Goal: Task Accomplishment & Management: Manage account settings

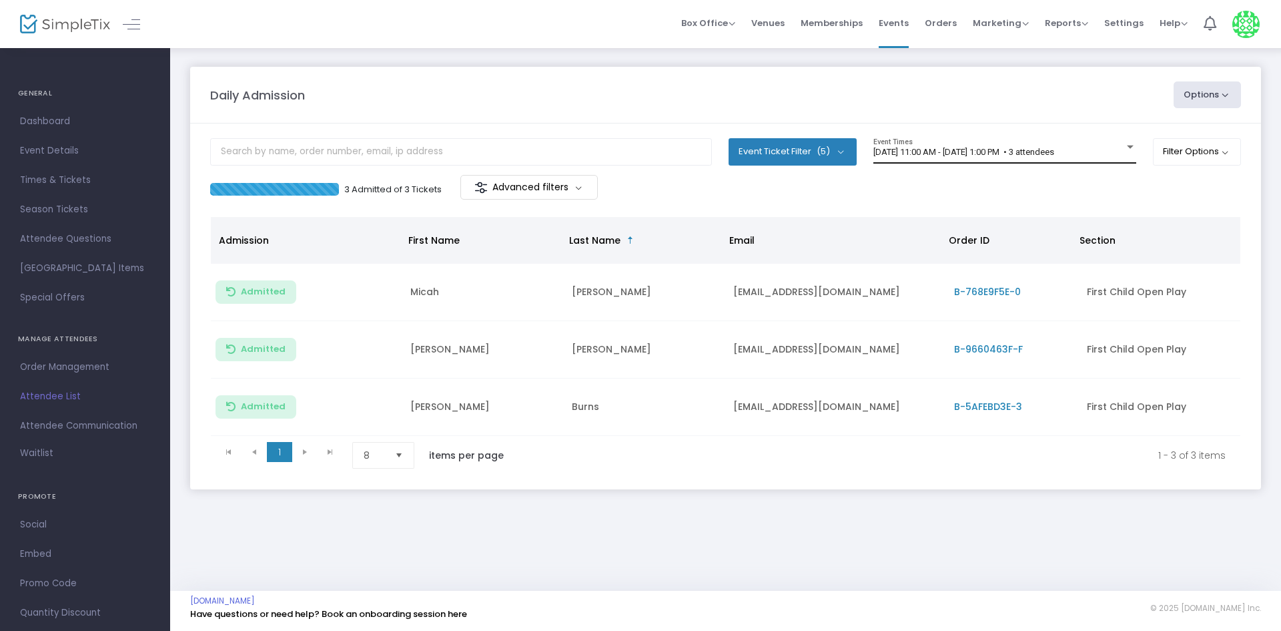
click at [1010, 145] on div "[DATE] 11:00 AM - [DATE] 1:00 PM • 3 attendees Event Times" at bounding box center [1005, 150] width 263 height 25
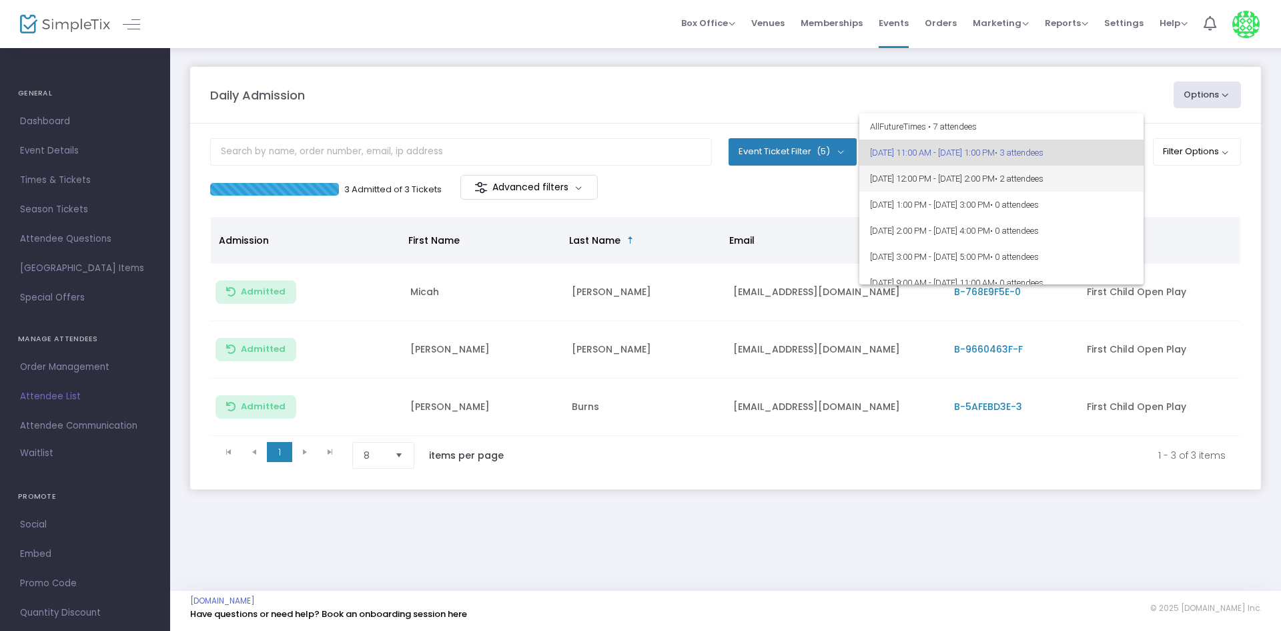
click at [1005, 170] on span "8/22/2025 @ 12:00 PM - 8/22/2025 @ 2:00 PM • 2 attendees" at bounding box center [1001, 179] width 263 height 26
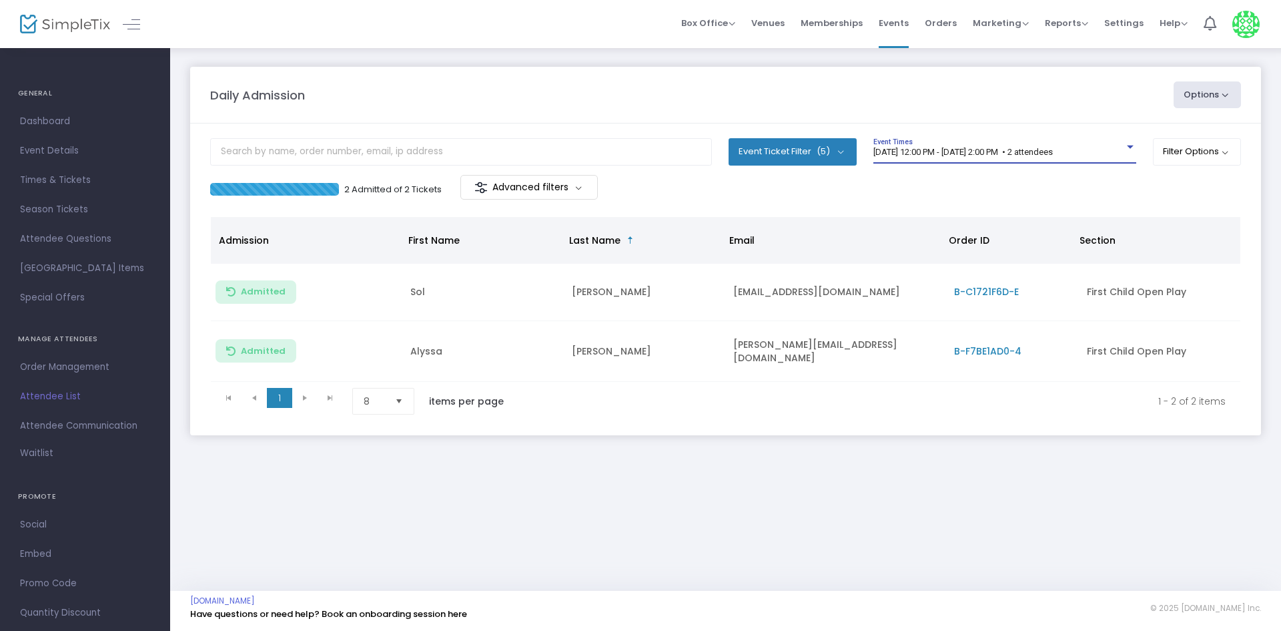
click at [1005, 152] on span "[DATE] 12:00 PM - [DATE] 2:00 PM • 2 attendees" at bounding box center [964, 152] width 180 height 10
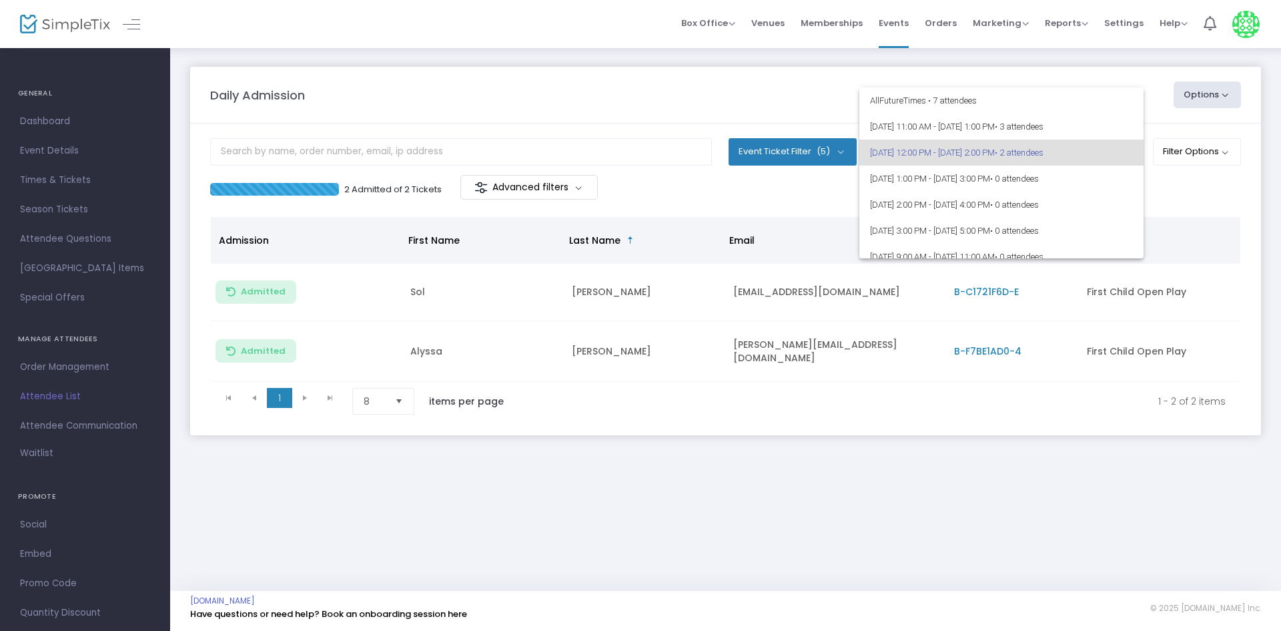
click at [689, 81] on div at bounding box center [640, 315] width 1281 height 631
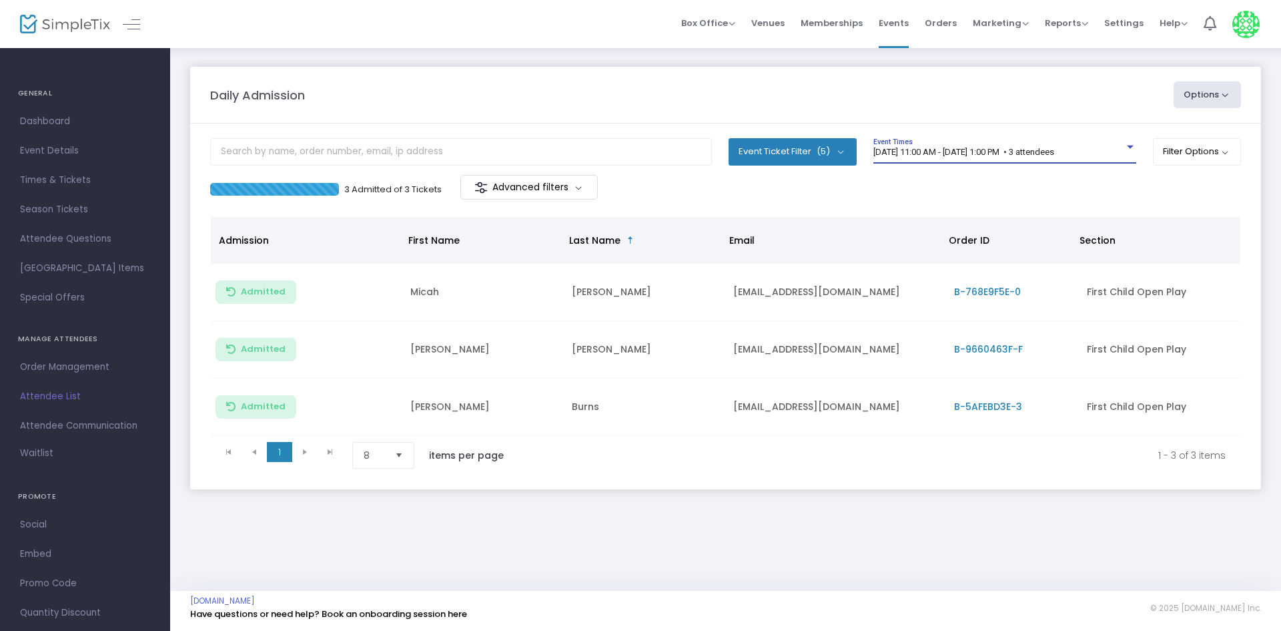
click at [1055, 151] on span "8/22/2025 @ 11:00 AM - 8/22/2025 @ 1:00 PM • 3 attendees" at bounding box center [964, 152] width 181 height 10
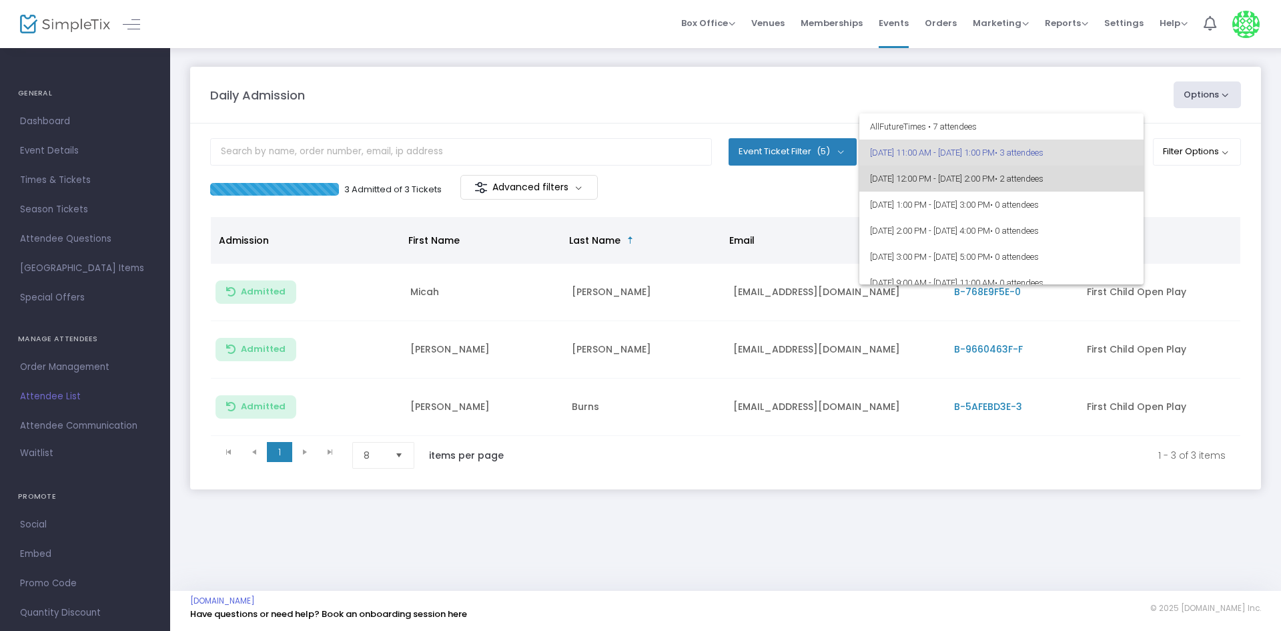
click at [1051, 188] on span "8/22/2025 @ 12:00 PM - 8/22/2025 @ 2:00 PM • 2 attendees" at bounding box center [1001, 179] width 263 height 26
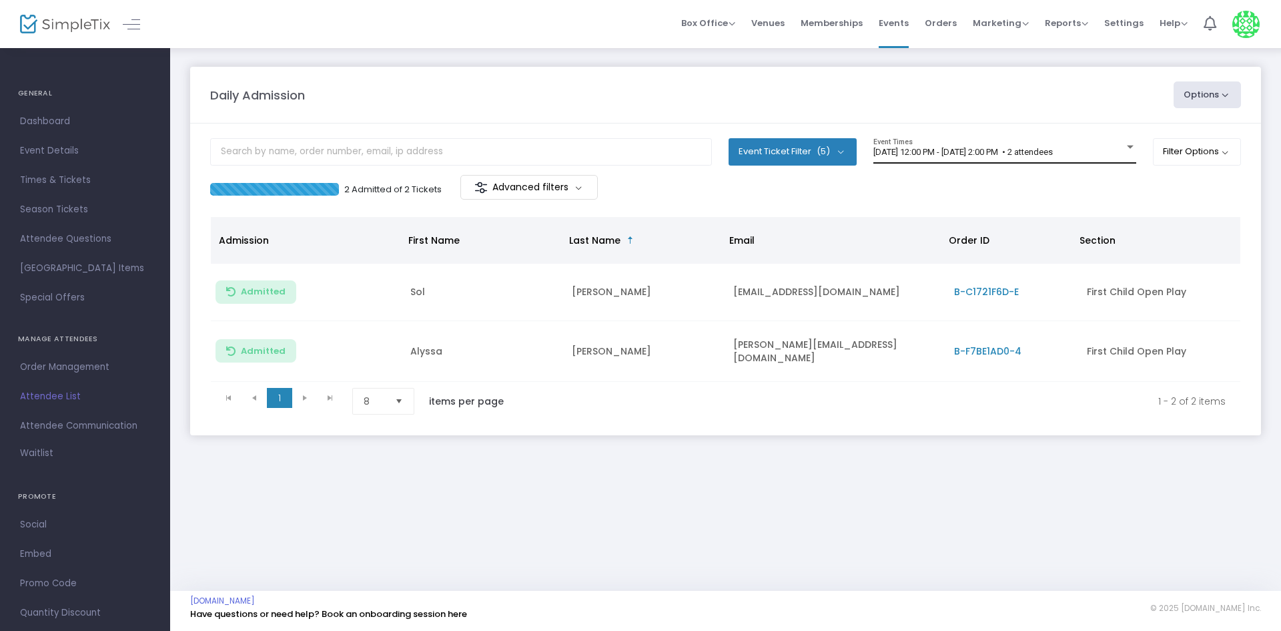
click at [1041, 140] on div "8/22/2025 @ 12:00 PM - 8/22/2025 @ 2:00 PM • 2 attendees Event Times" at bounding box center [1005, 150] width 263 height 25
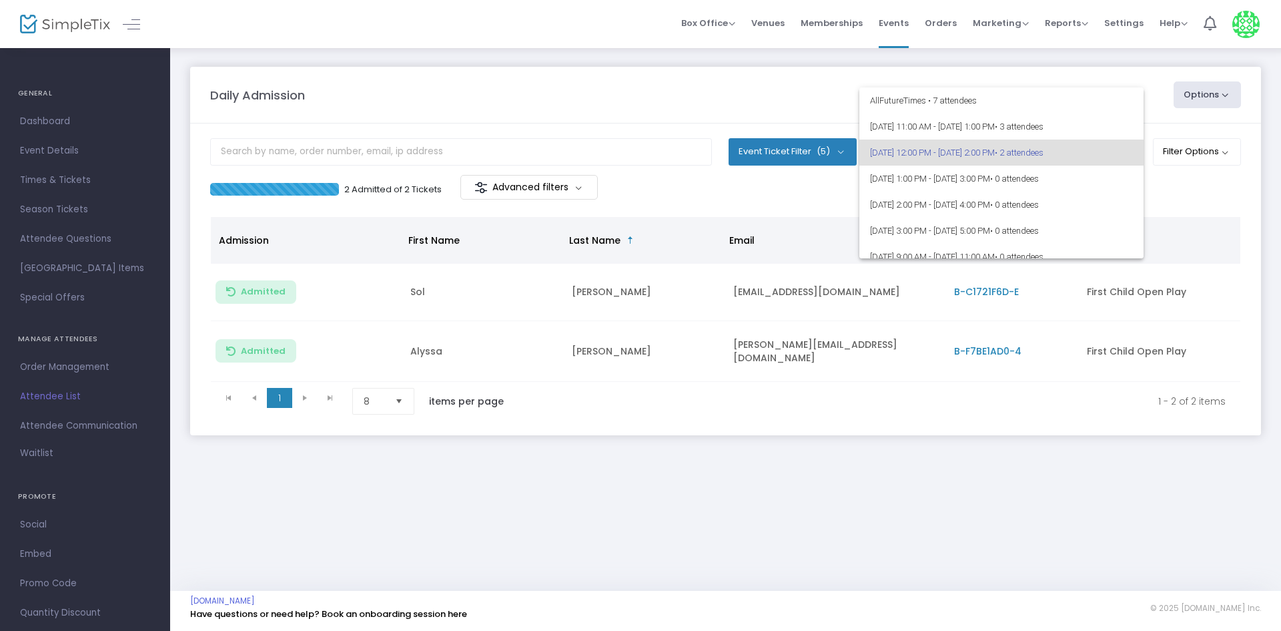
click at [1203, 197] on div at bounding box center [640, 315] width 1281 height 631
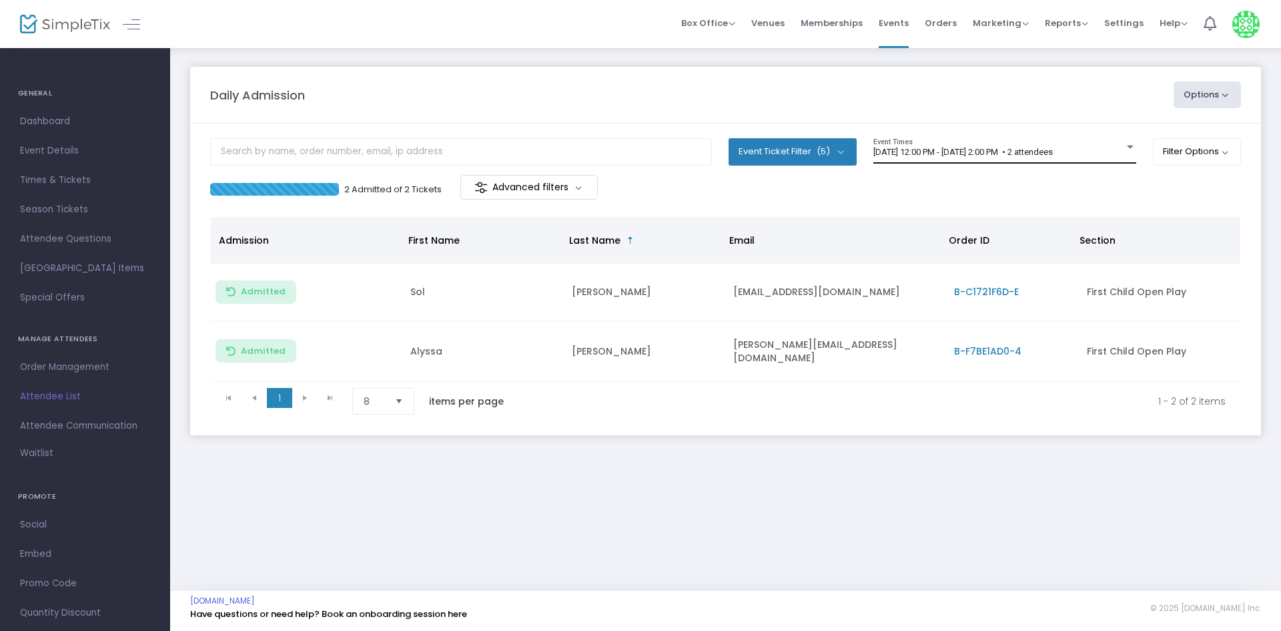
click at [1083, 143] on div "8/22/2025 @ 12:00 PM - 8/22/2025 @ 2:00 PM • 2 attendees Event Times" at bounding box center [1005, 150] width 263 height 25
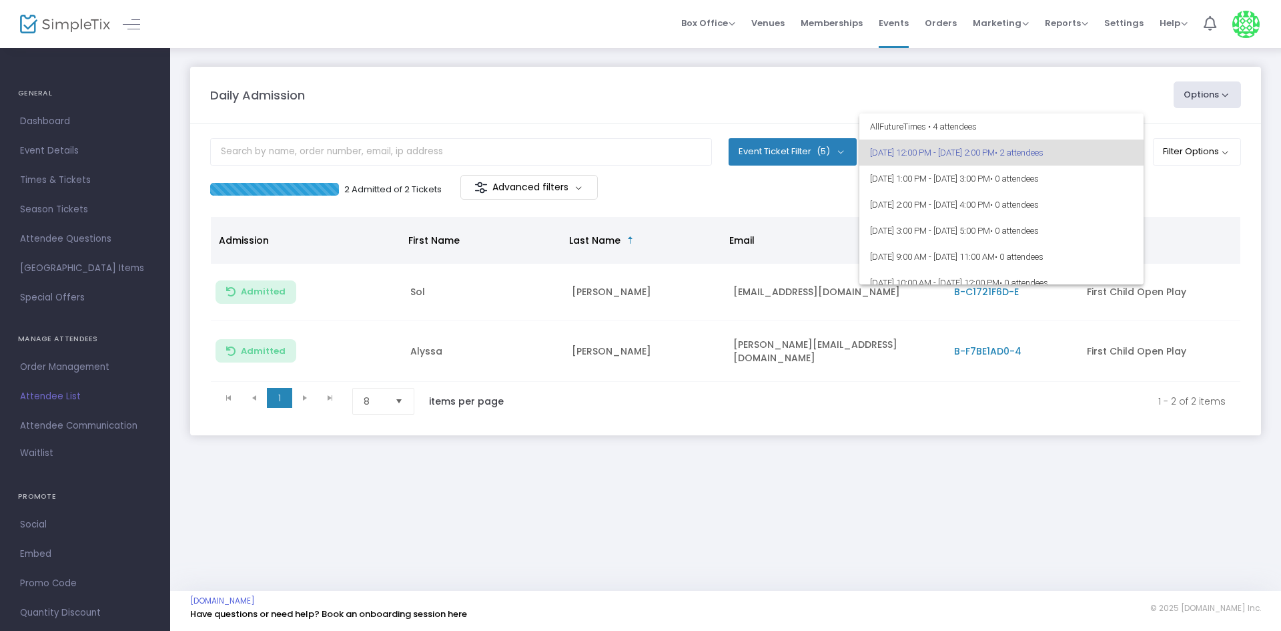
click at [1207, 190] on div at bounding box center [640, 315] width 1281 height 631
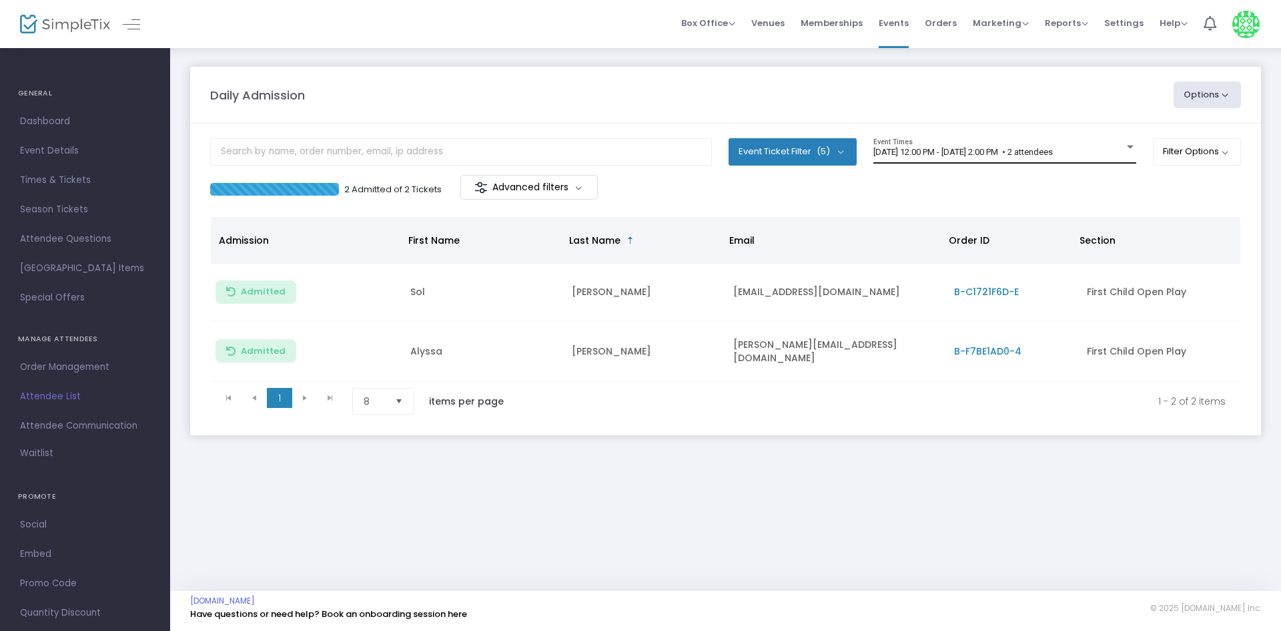
click at [966, 151] on span "[DATE] 12:00 PM - [DATE] 2:00 PM • 2 attendees" at bounding box center [964, 152] width 180 height 10
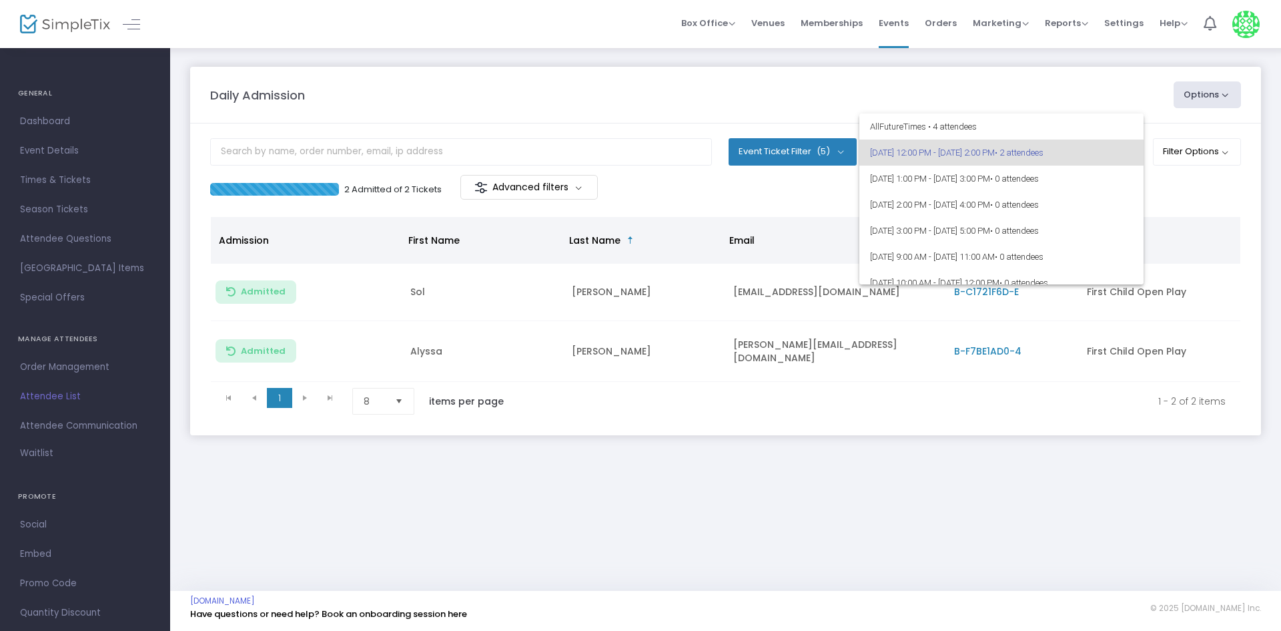
click at [934, 92] on div at bounding box center [640, 315] width 1281 height 631
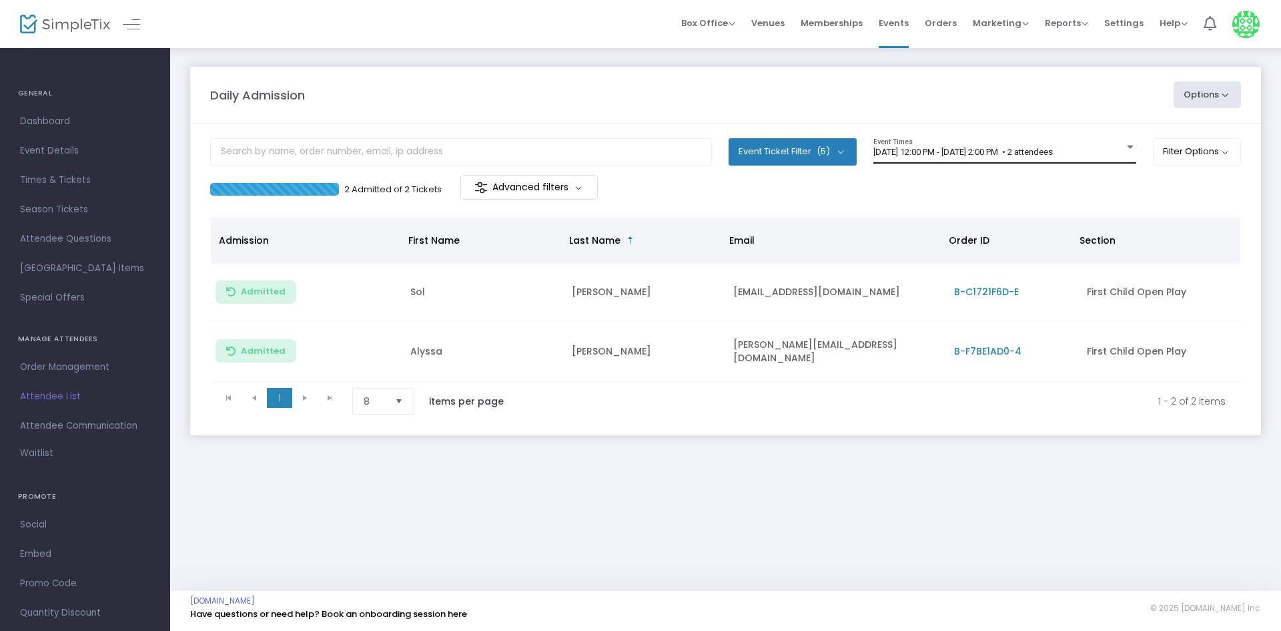
click at [1053, 148] on span "[DATE] 12:00 PM - [DATE] 2:00 PM • 2 attendees" at bounding box center [964, 152] width 180 height 10
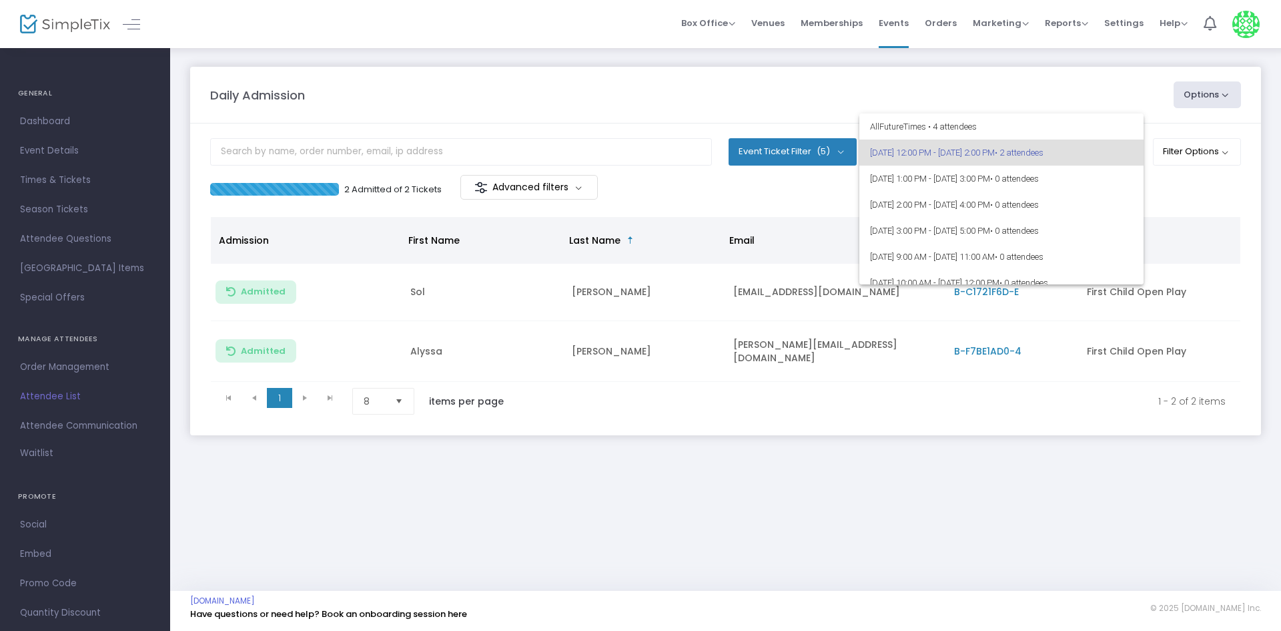
click at [1095, 75] on div at bounding box center [640, 315] width 1281 height 631
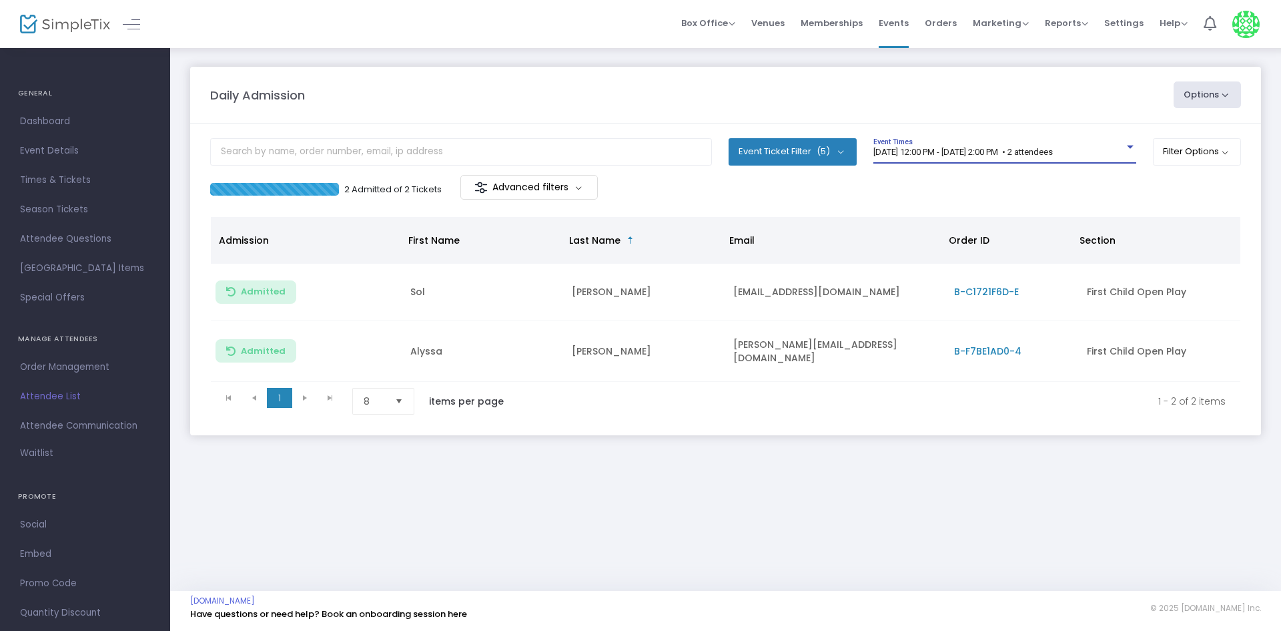
click at [1033, 155] on span "[DATE] 12:00 PM - [DATE] 2:00 PM • 2 attendees" at bounding box center [964, 152] width 180 height 10
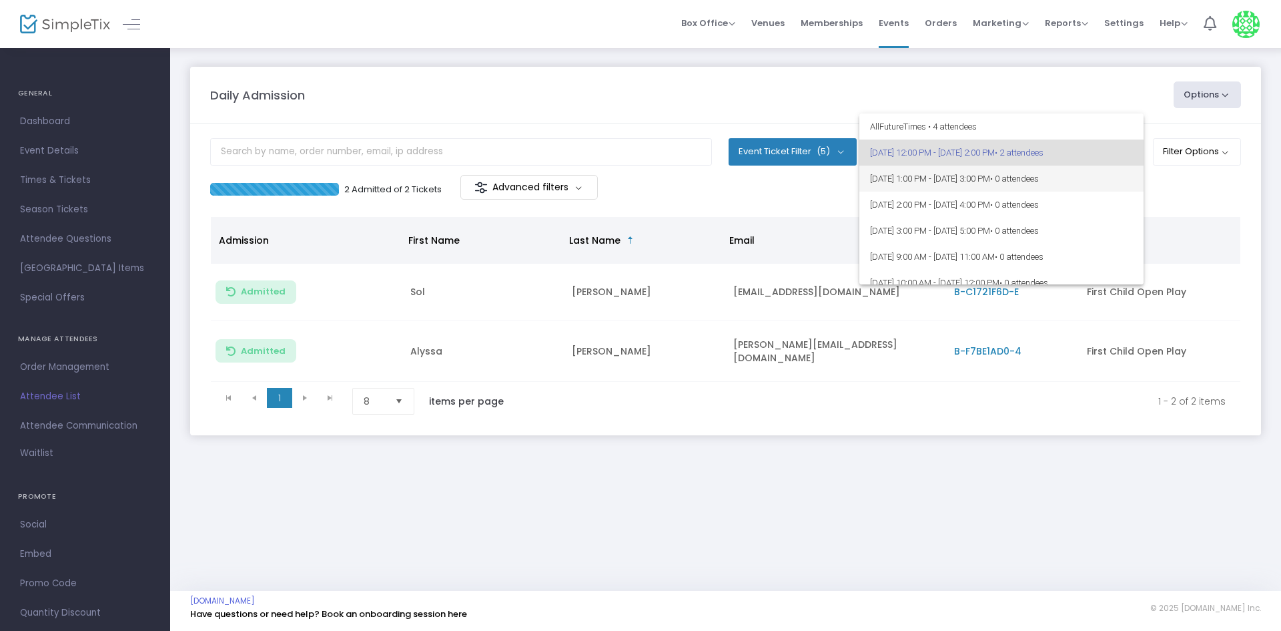
click at [1027, 176] on span "[DATE] 1:00 PM - [DATE] 3:00 PM • 0 attendees" at bounding box center [1001, 179] width 263 height 26
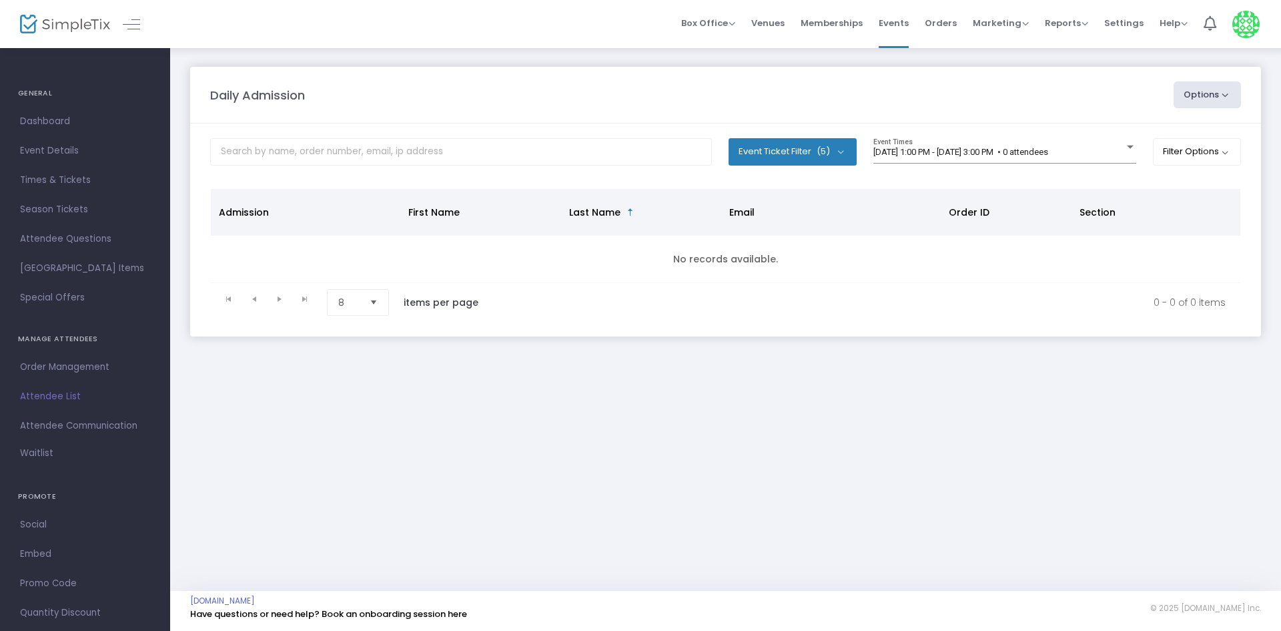
click at [933, 161] on div "[DATE] 1:00 PM - [DATE] 3:00 PM • 0 attendees Event Times" at bounding box center [1005, 150] width 263 height 25
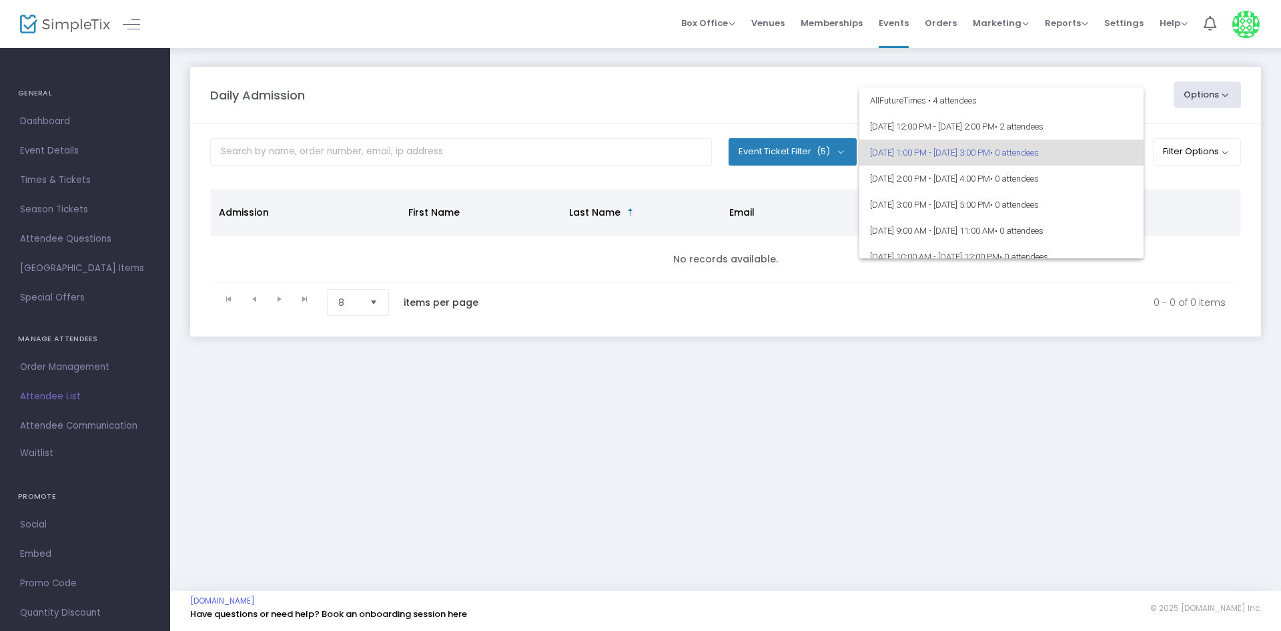
click at [826, 109] on div at bounding box center [640, 315] width 1281 height 631
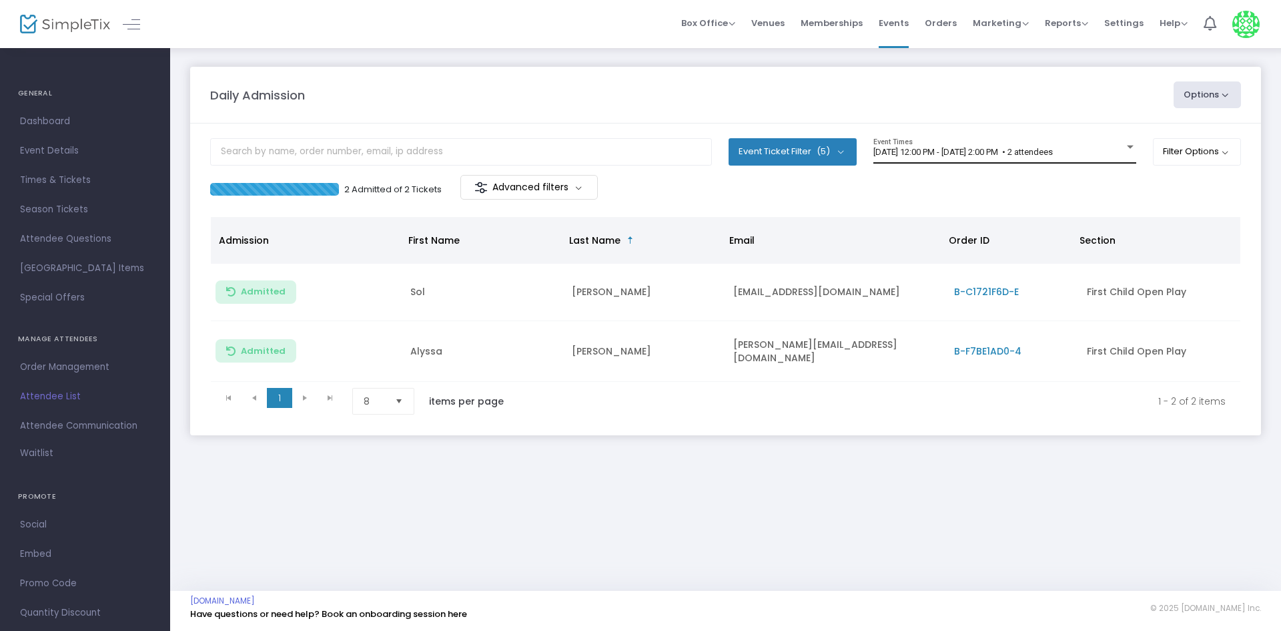
click at [1053, 150] on span "[DATE] 12:00 PM - [DATE] 2:00 PM • 2 attendees" at bounding box center [964, 152] width 180 height 10
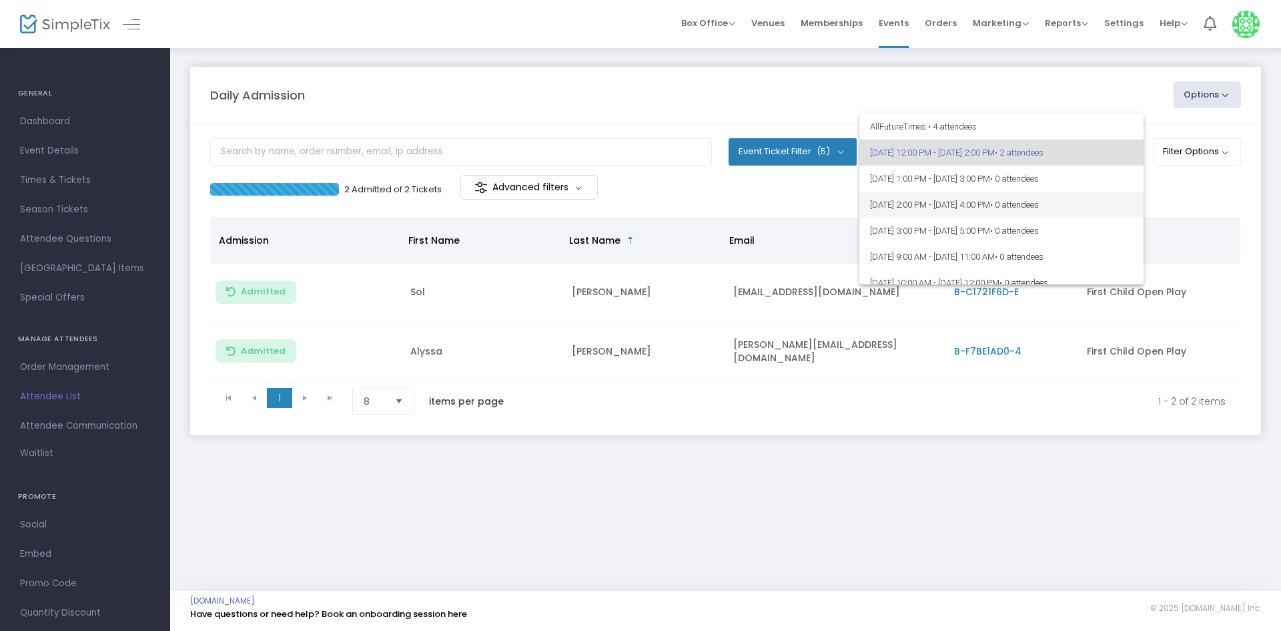
click at [1039, 207] on span "• 0 attendees" at bounding box center [1014, 205] width 49 height 10
